Goal: Task Accomplishment & Management: Manage account settings

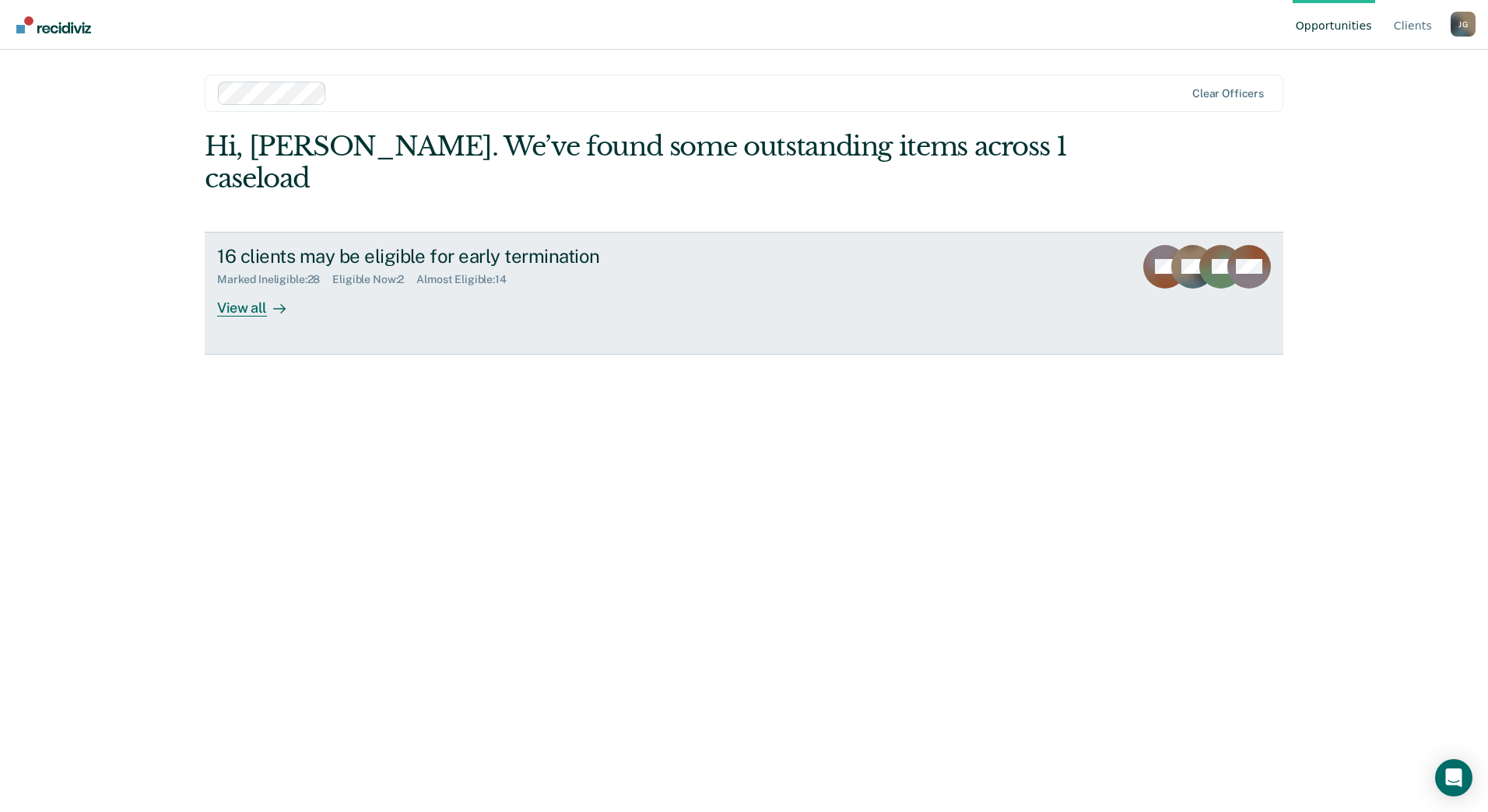
click at [241, 288] on link "16 clients may be eligible for early termination Marked Ineligible : 28 Eligibl…" at bounding box center [744, 293] width 1078 height 123
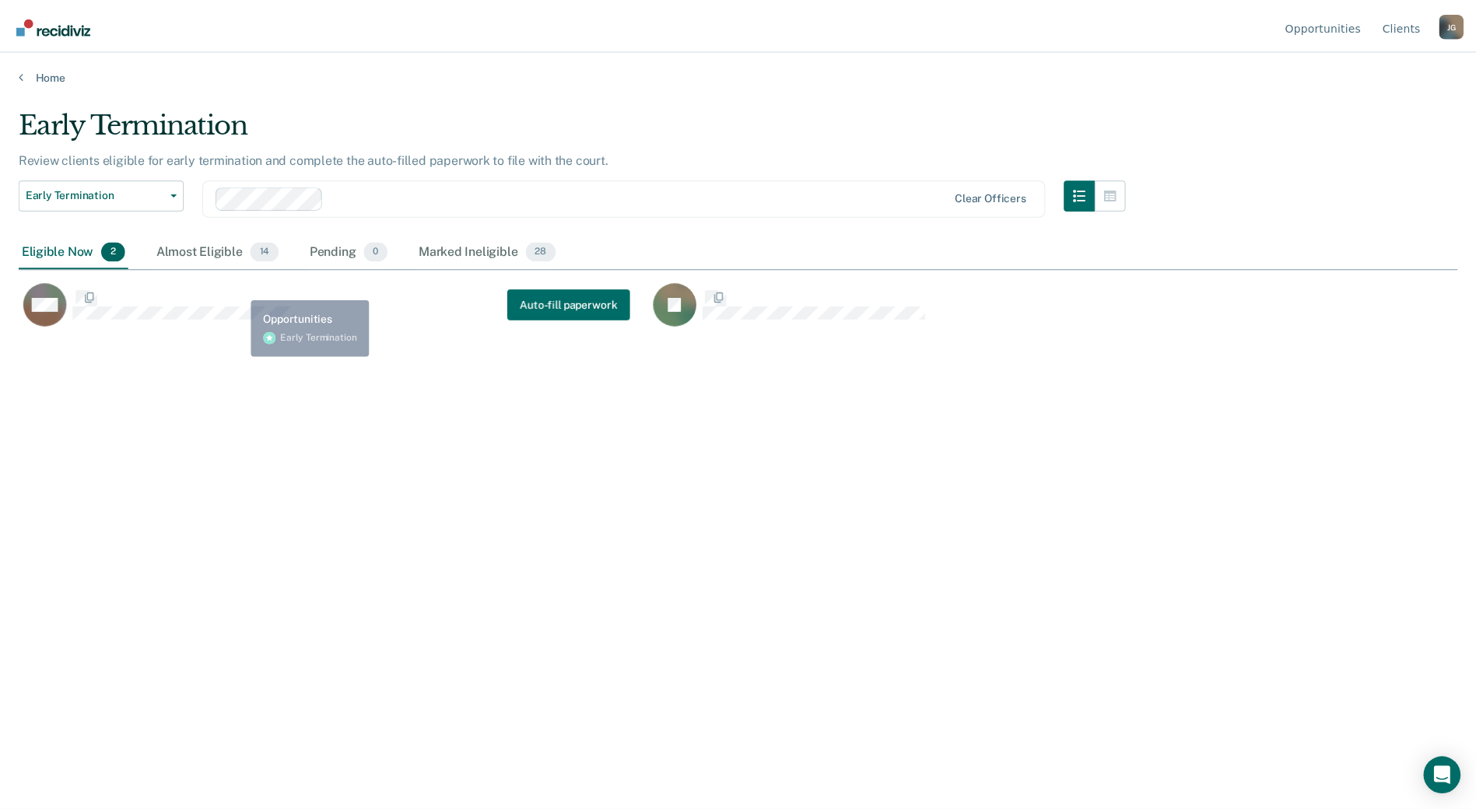
scroll to position [577, 1439]
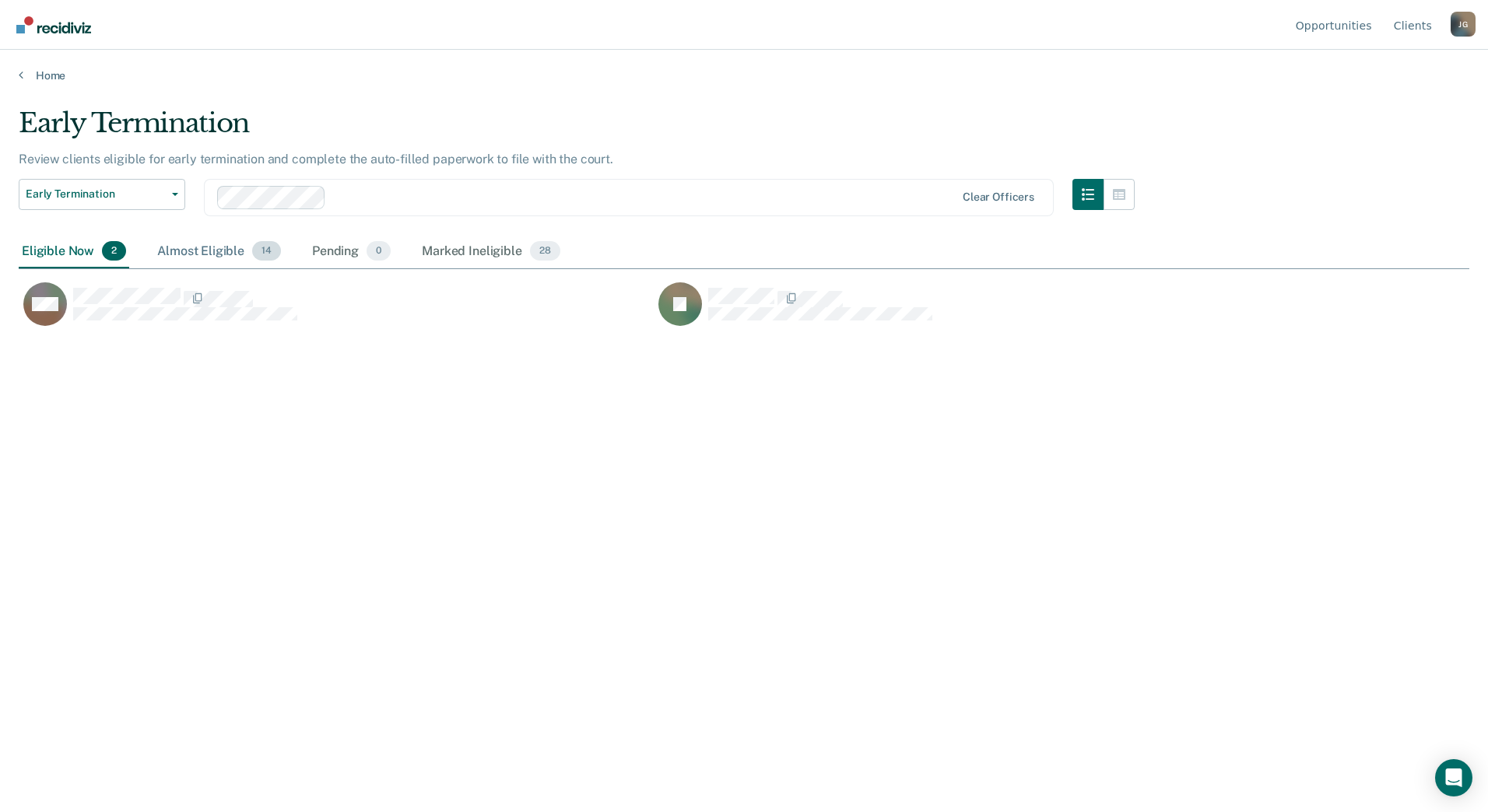
click at [226, 255] on div "Almost Eligible 14" at bounding box center [219, 252] width 130 height 34
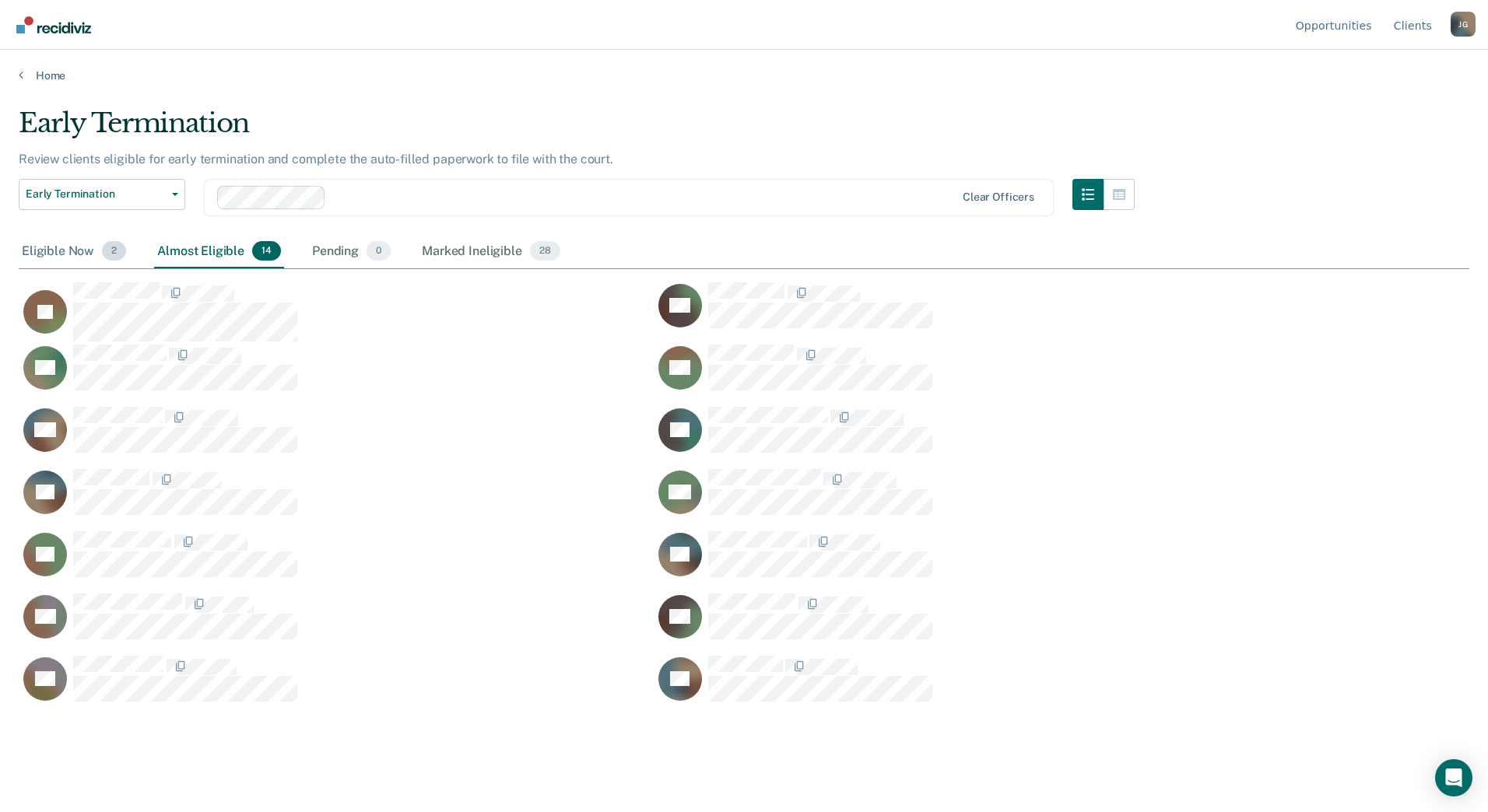
click at [58, 256] on div "Eligible Now 2" at bounding box center [74, 252] width 111 height 34
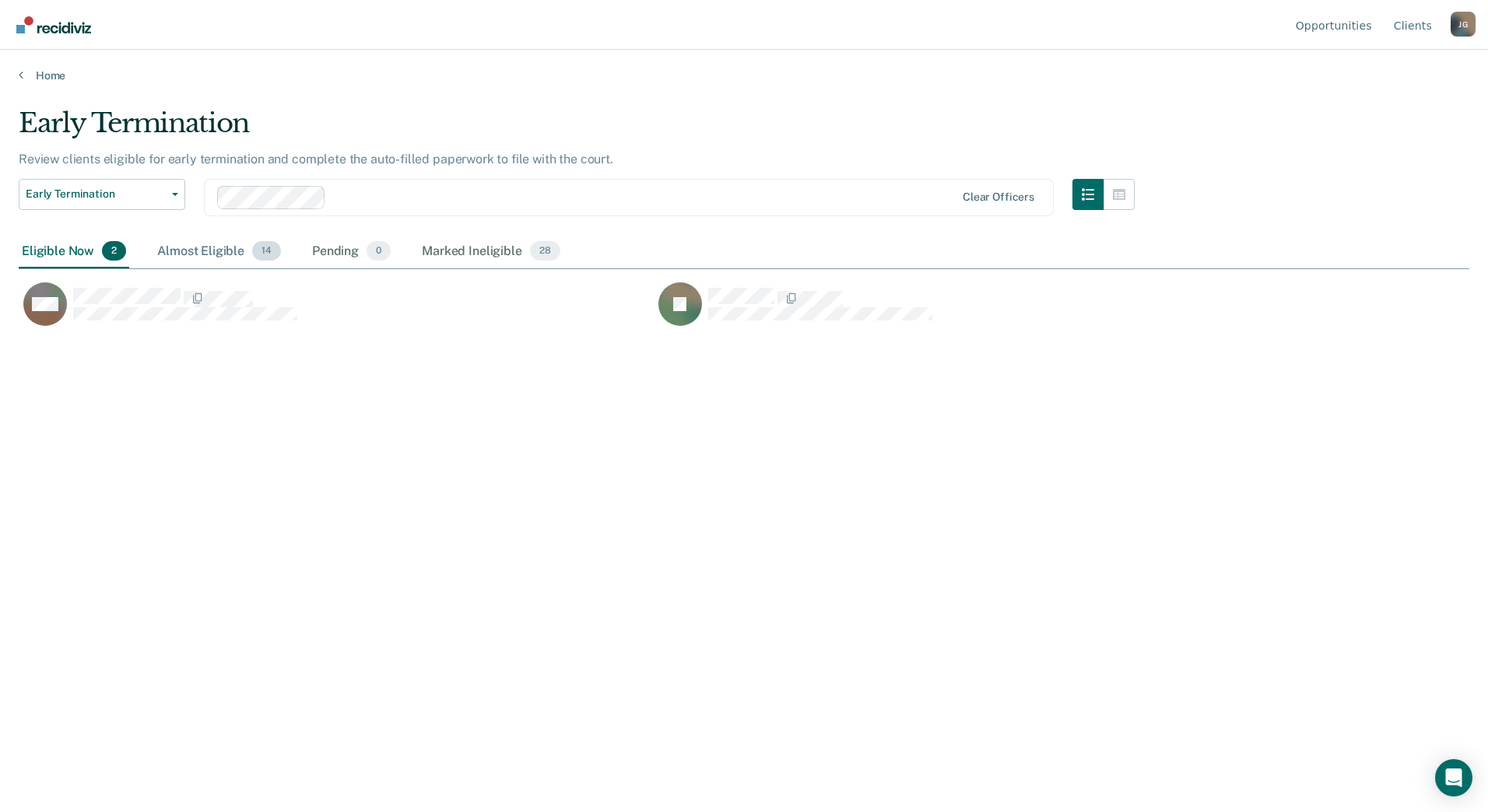
click at [169, 250] on div "Almost Eligible 14" at bounding box center [219, 252] width 130 height 34
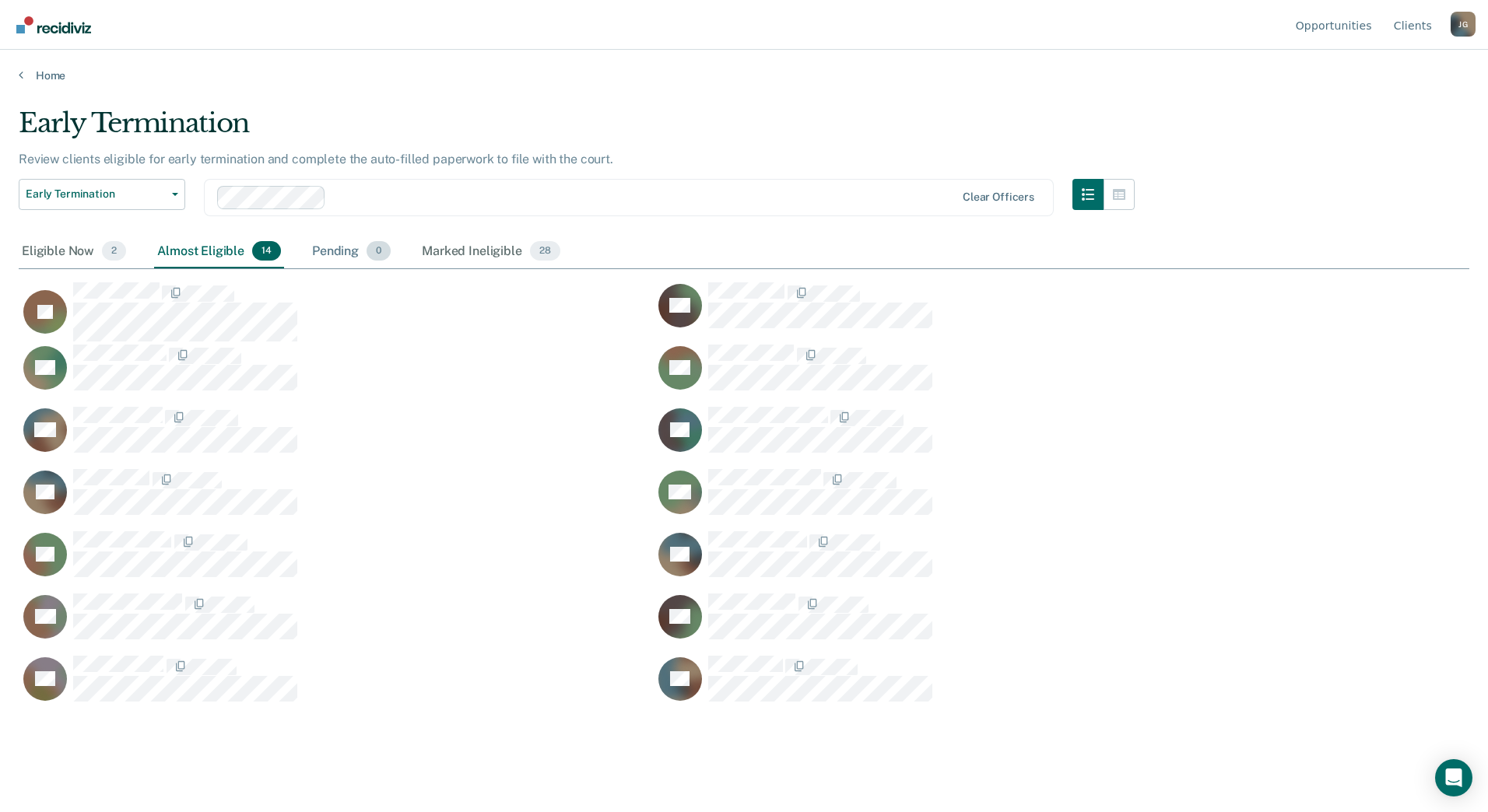
click at [340, 253] on div "Pending 0" at bounding box center [352, 252] width 85 height 34
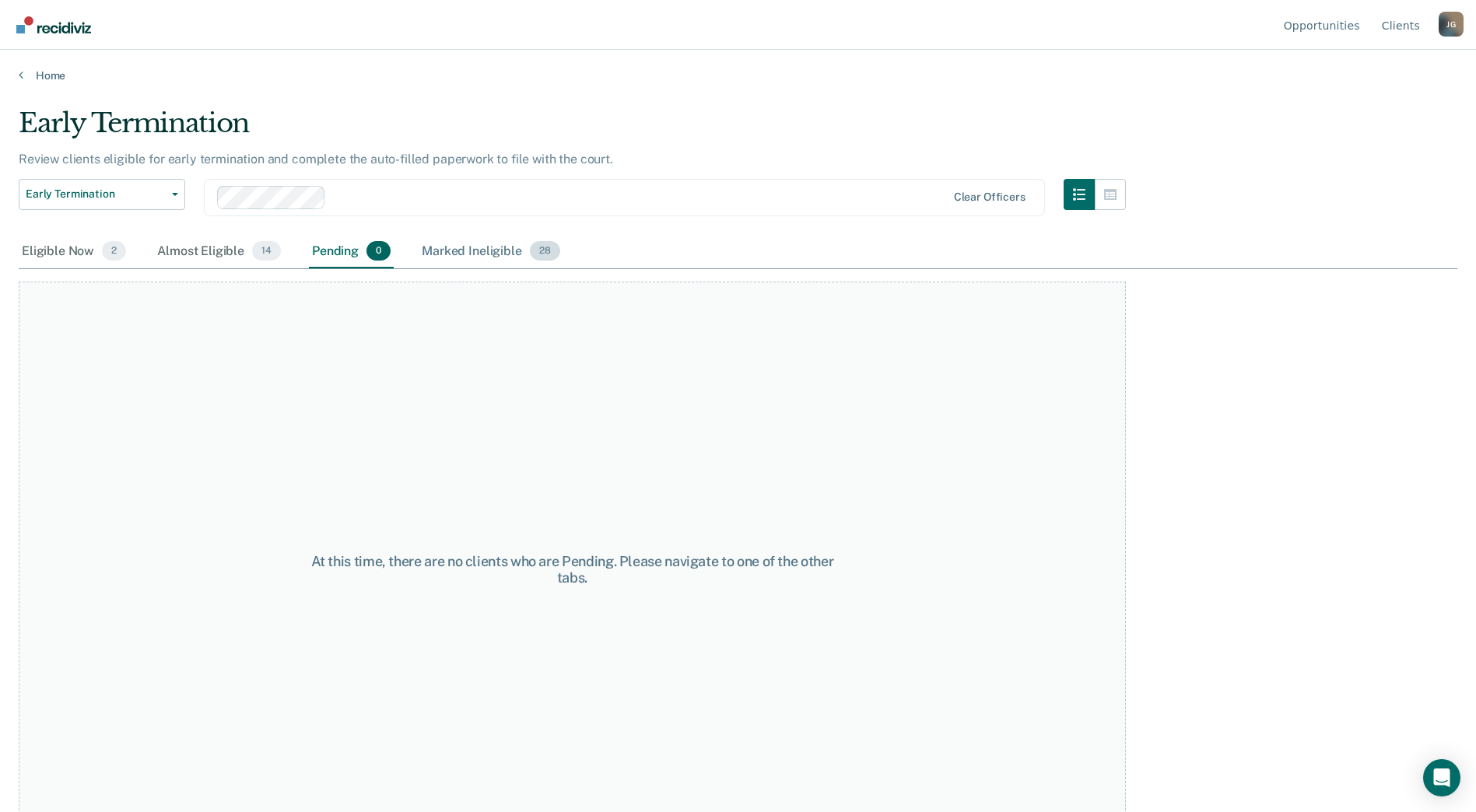
click at [434, 262] on div "Marked Ineligible 28" at bounding box center [491, 252] width 144 height 34
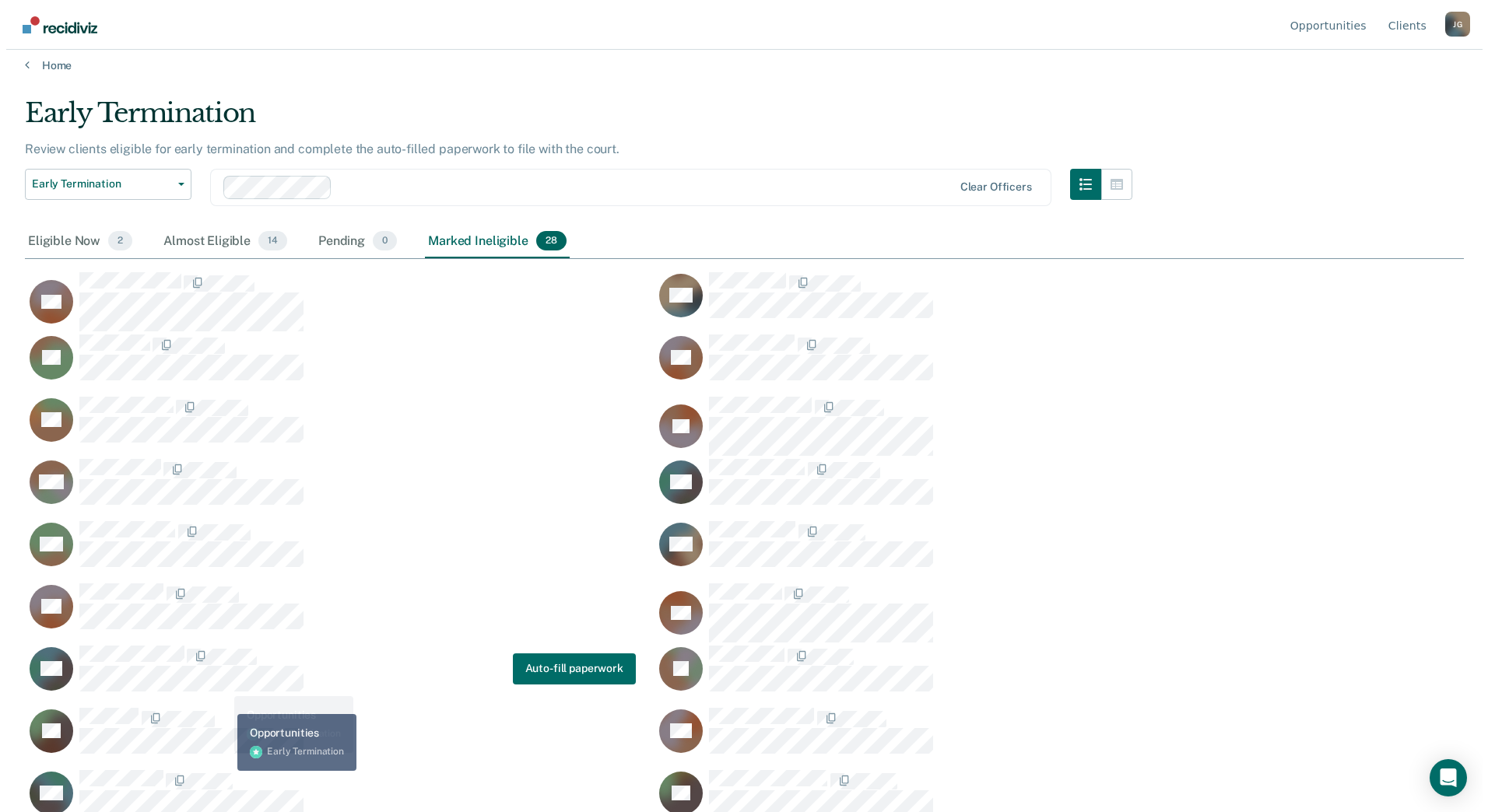
scroll to position [0, 0]
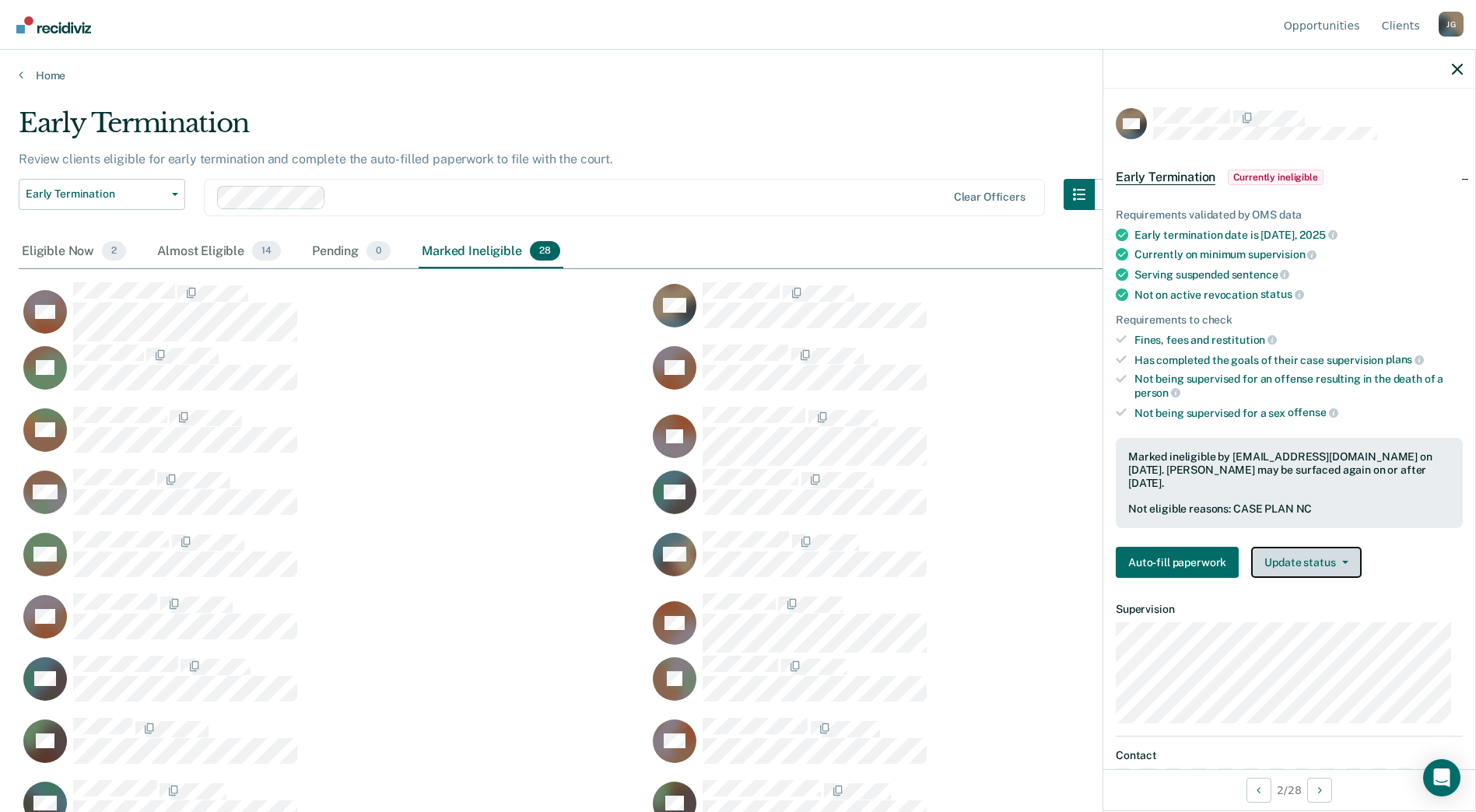
click at [1308, 565] on button "Update status" at bounding box center [1306, 563] width 110 height 31
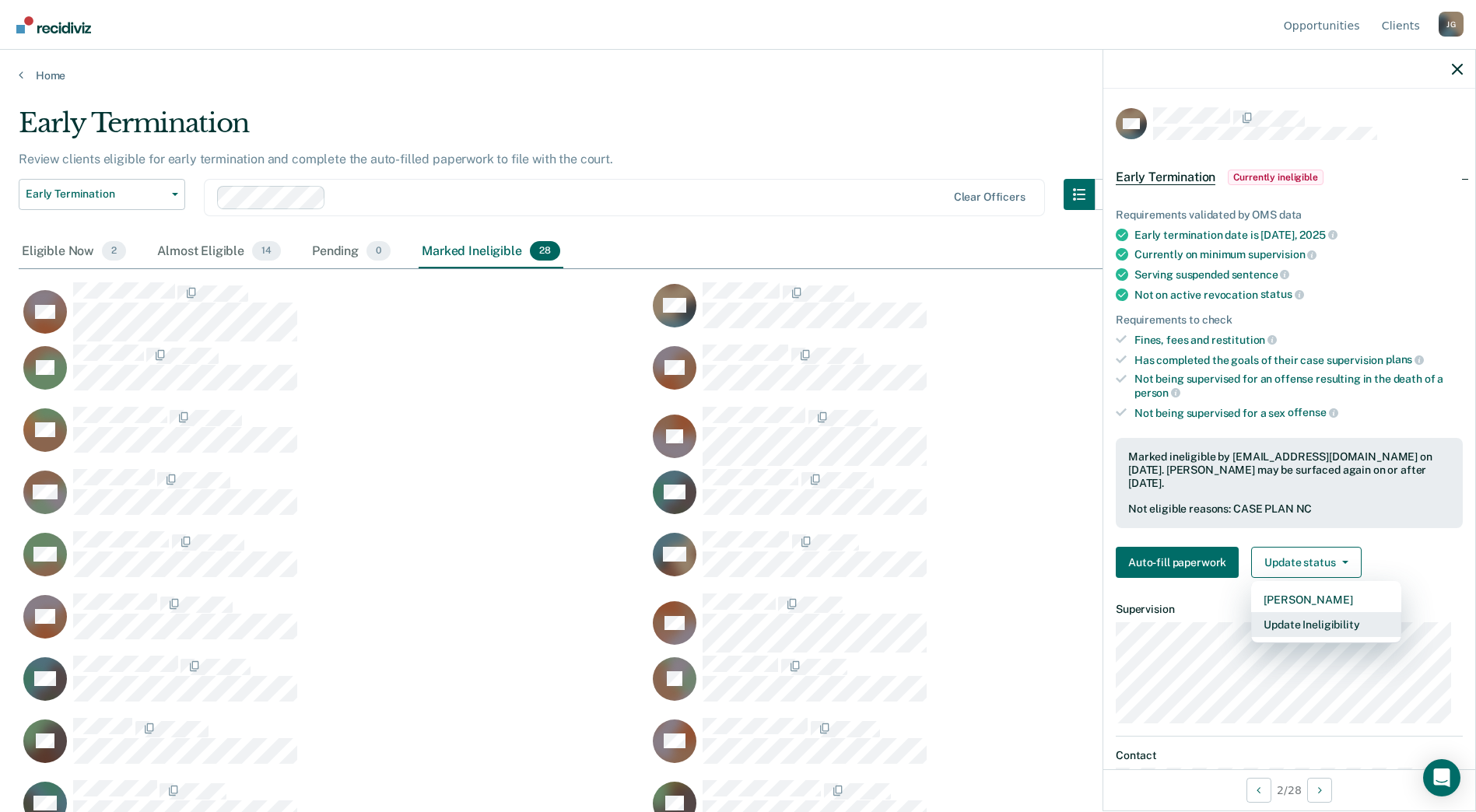
click at [1337, 631] on button "Update Ineligibility" at bounding box center [1326, 624] width 150 height 25
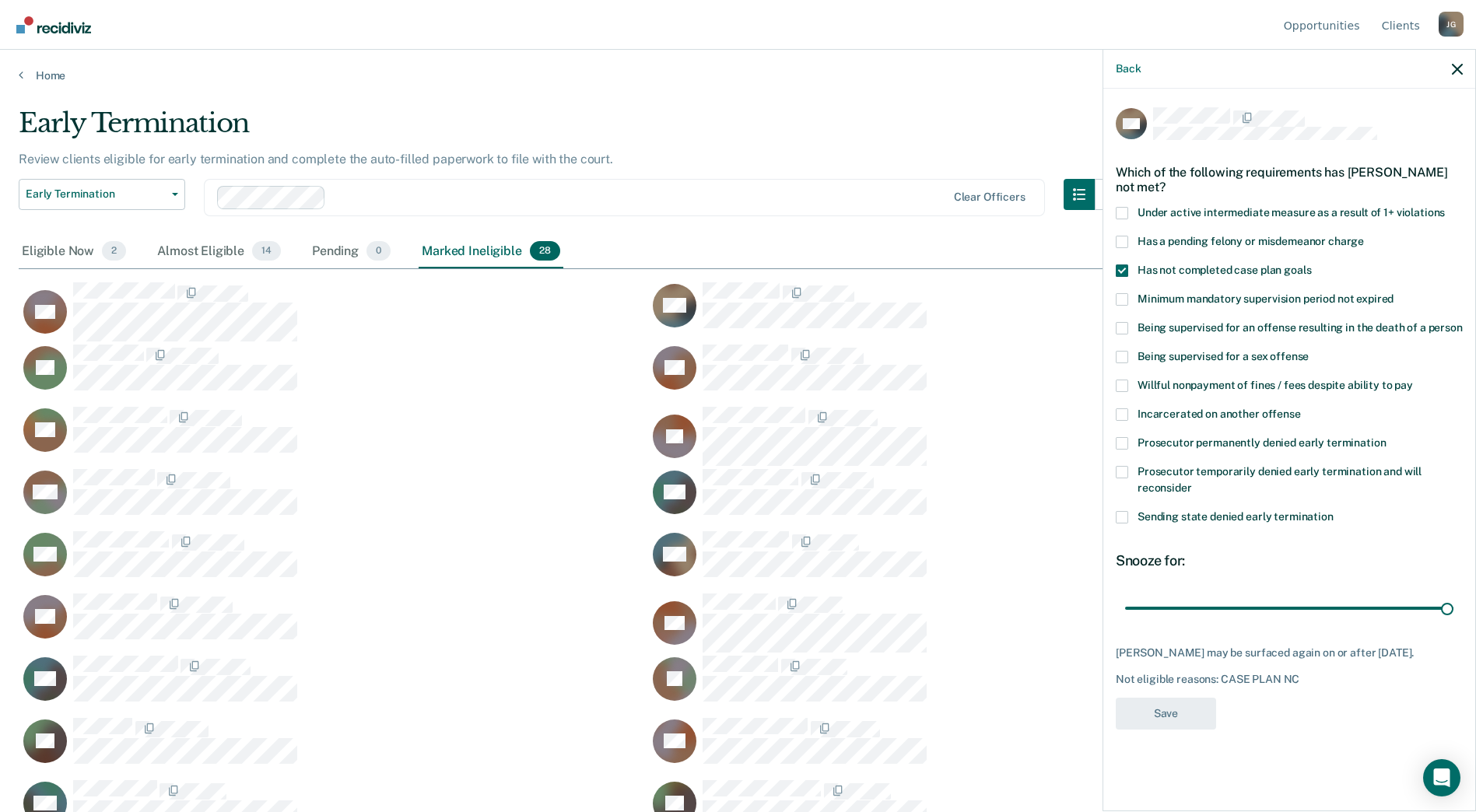
click at [1129, 209] on label "Under active intermediate measure as a result of 1+ violations" at bounding box center [1290, 215] width 347 height 17
click at [1446, 207] on input "Under active intermediate measure as a result of 1+ violations" at bounding box center [1446, 207] width 0 height 0
click at [1160, 713] on button "Save" at bounding box center [1166, 713] width 101 height 32
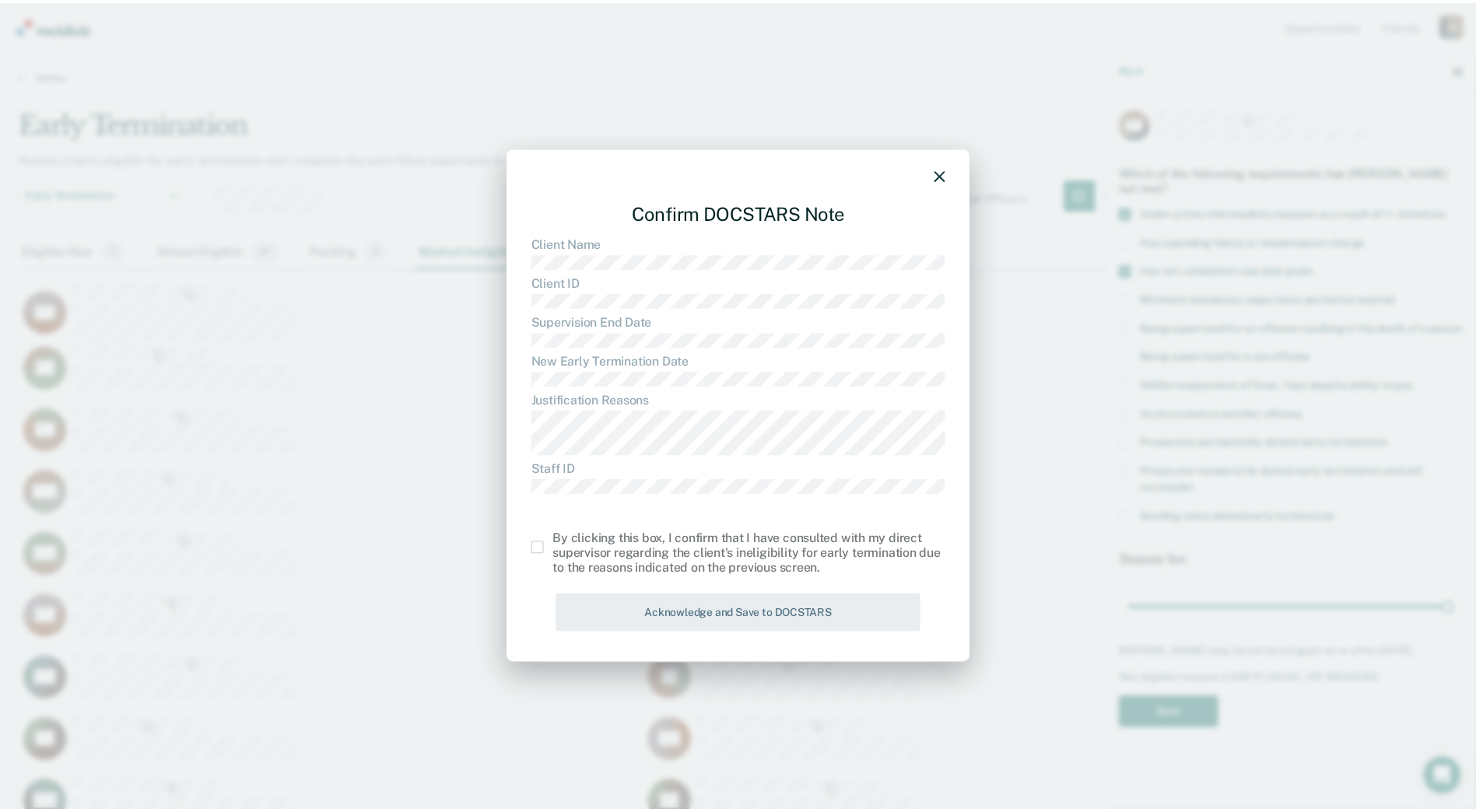
scroll to position [577, 1439]
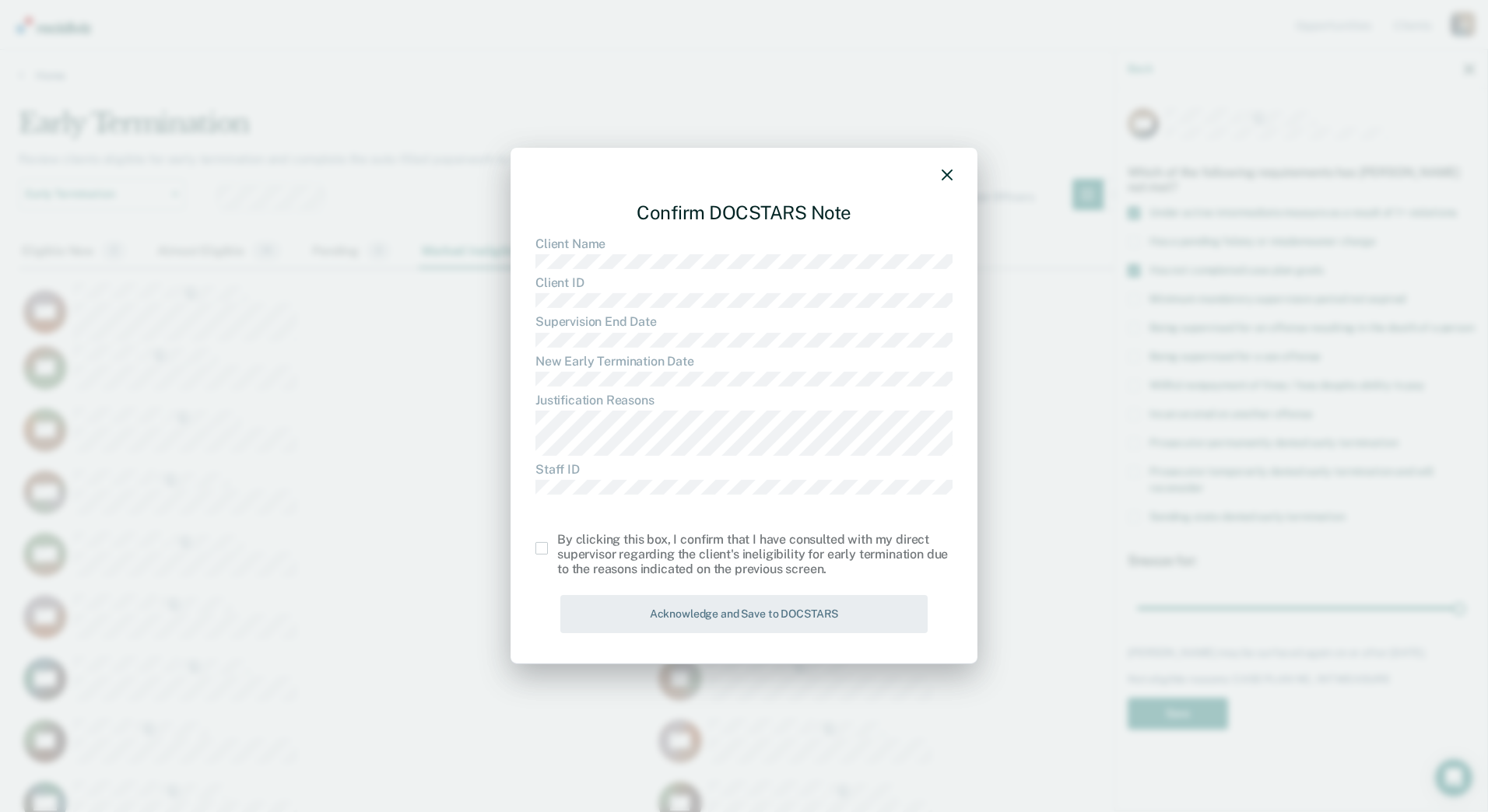
click at [542, 548] on span at bounding box center [541, 548] width 12 height 12
click at [558, 543] on input "checkbox" at bounding box center [558, 543] width 0 height 0
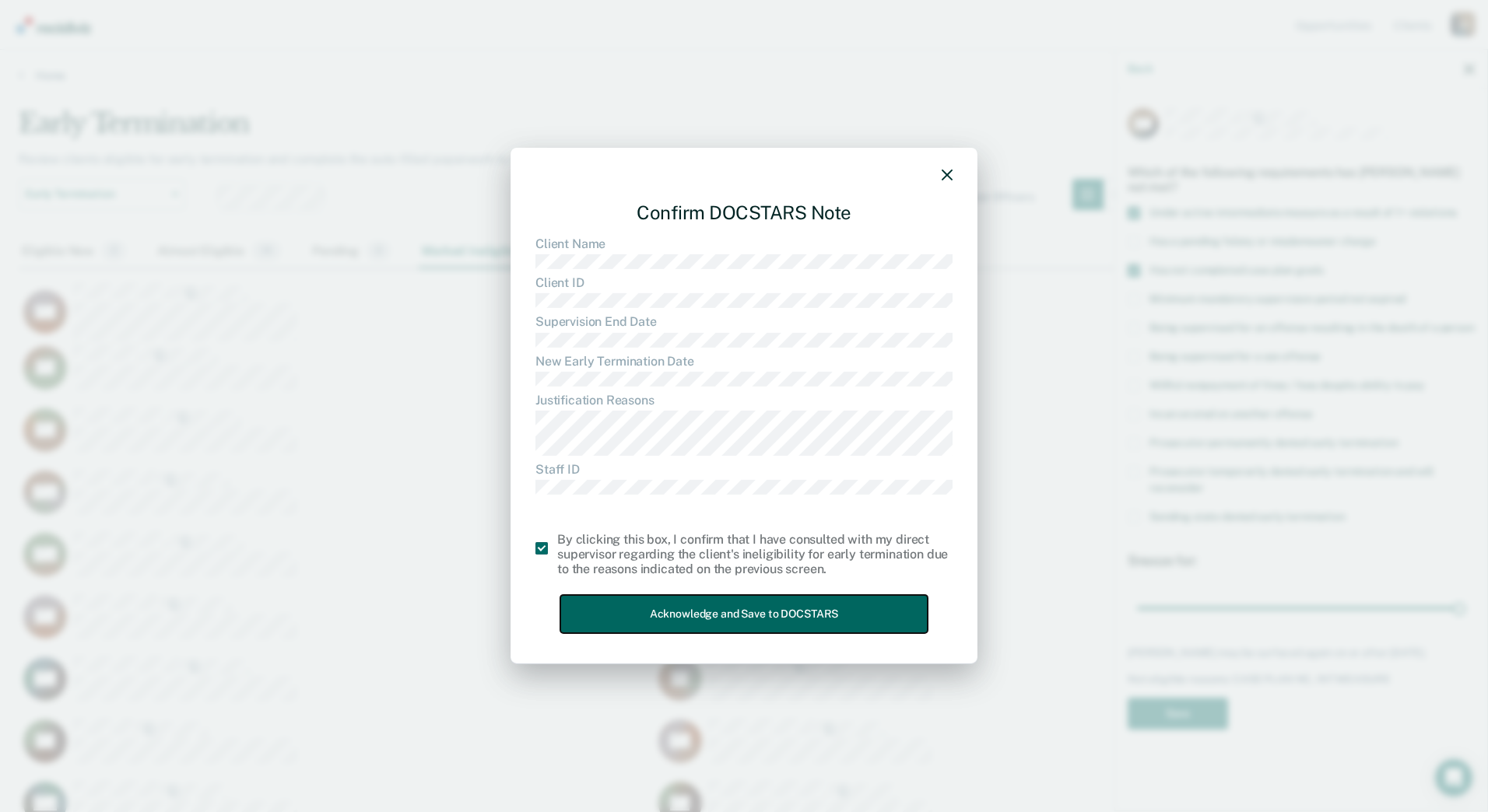
click at [616, 600] on button "Acknowledge and Save to DOCSTARS" at bounding box center [744, 614] width 367 height 38
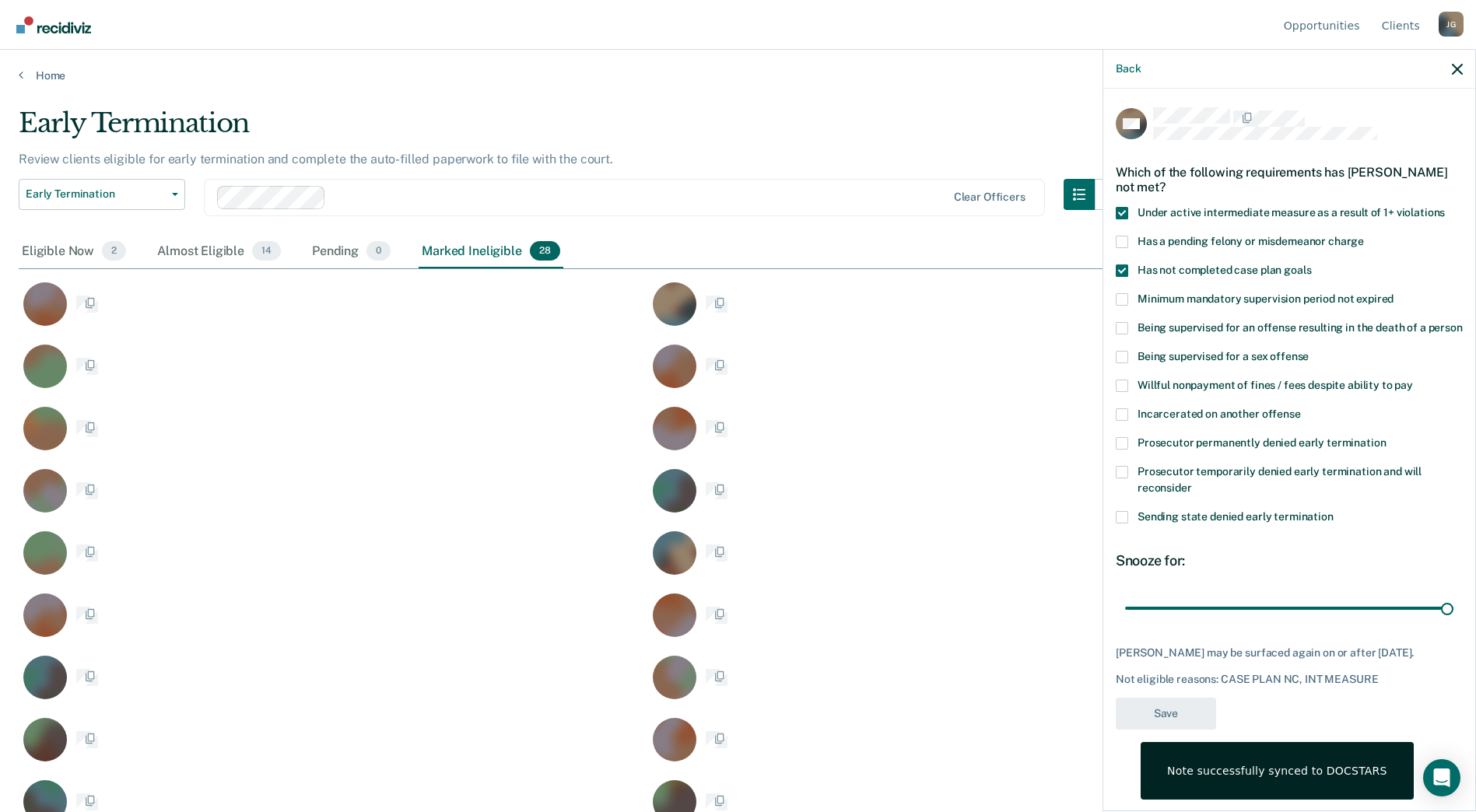
type input "56"
